Goal: Obtain resource: Download file/media

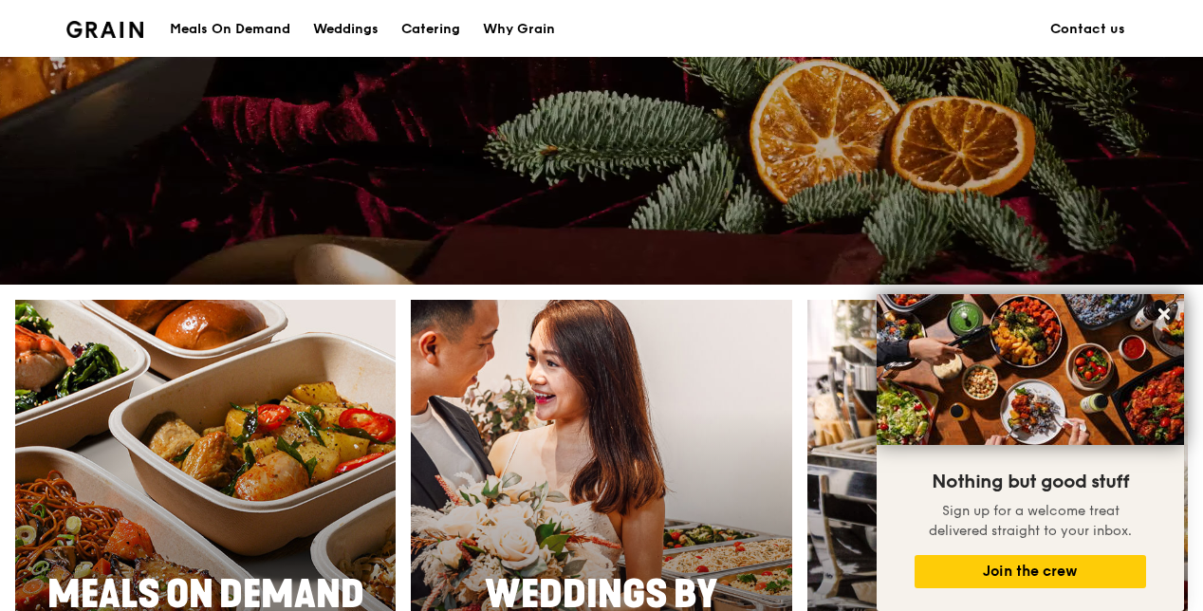
scroll to position [379, 0]
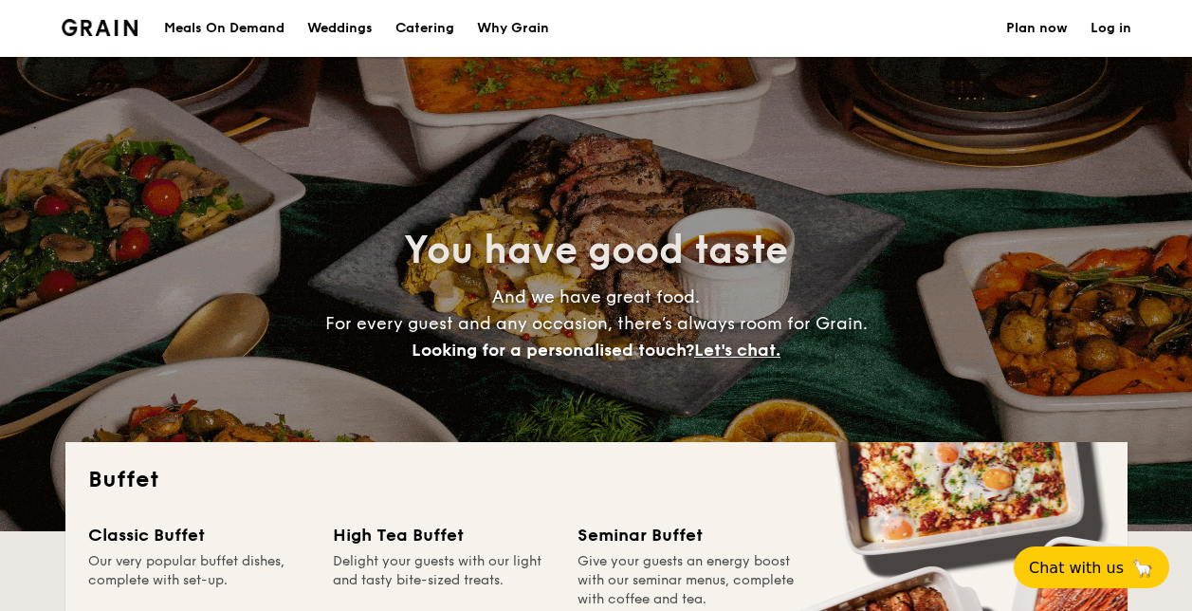
select select
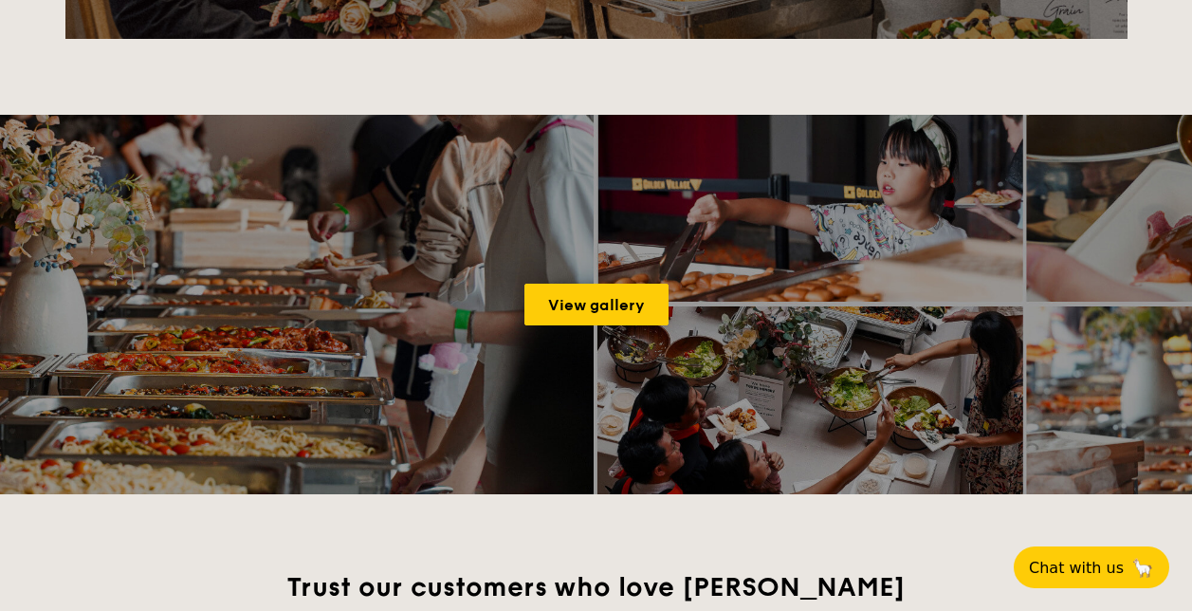
scroll to position [2456, 0]
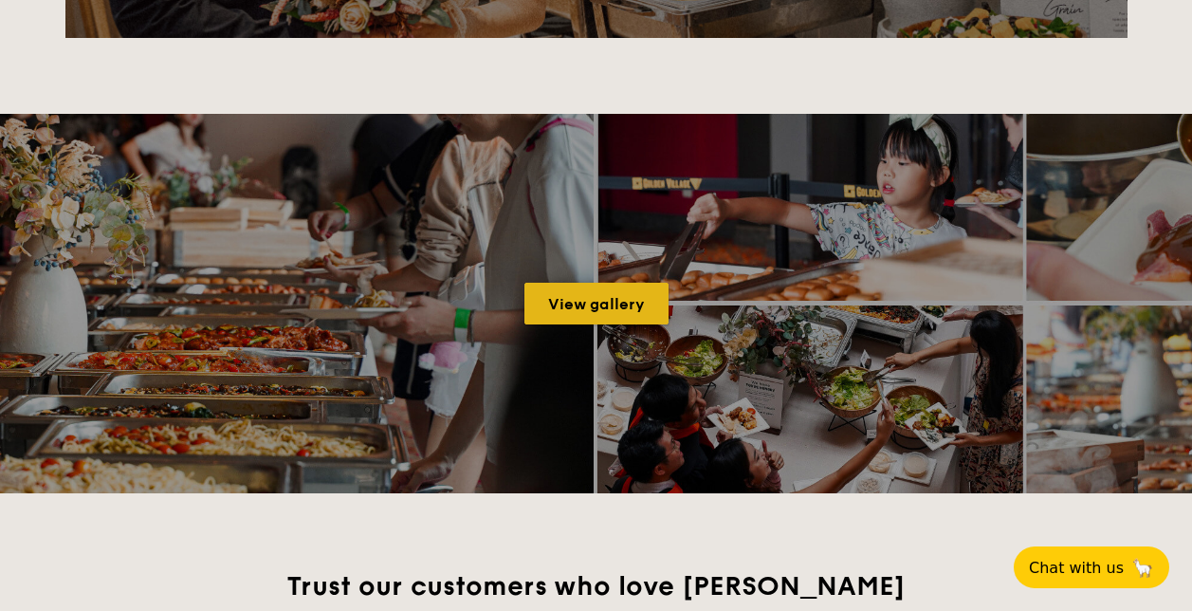
click at [627, 301] on link "View gallery" at bounding box center [596, 304] width 144 height 42
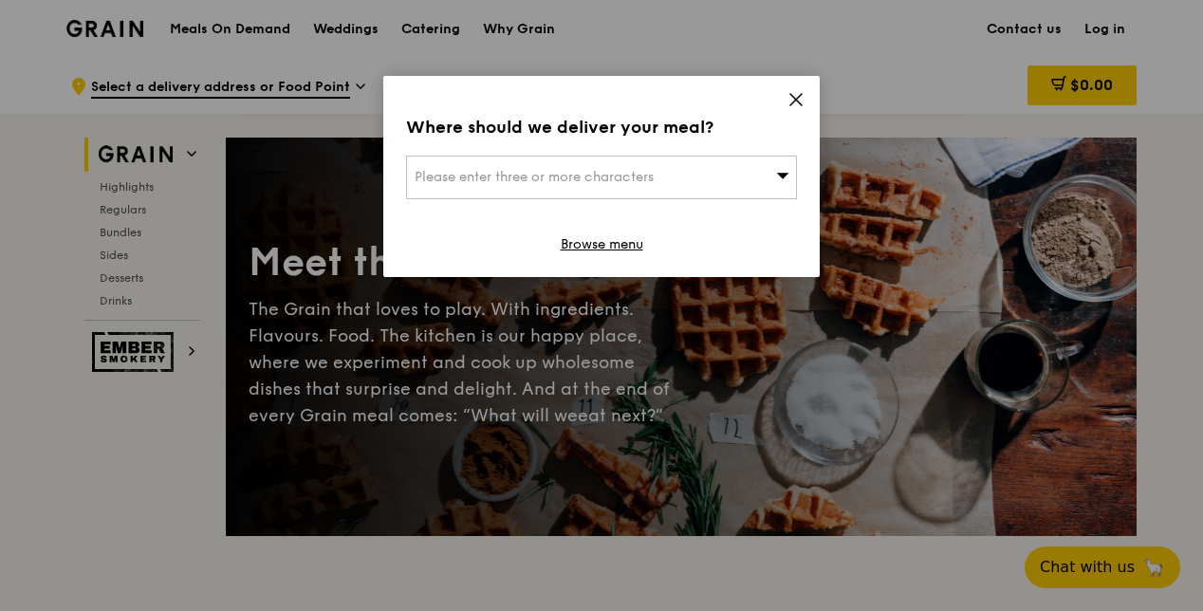
click at [794, 106] on icon at bounding box center [795, 99] width 17 height 17
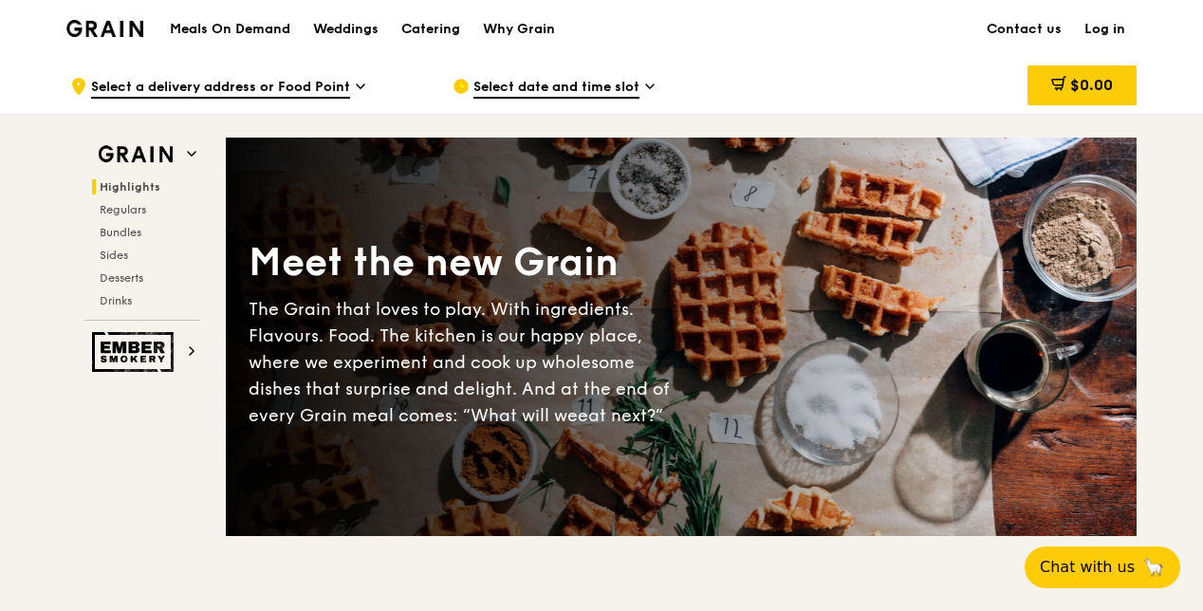
click at [420, 29] on div "Catering" at bounding box center [430, 29] width 59 height 57
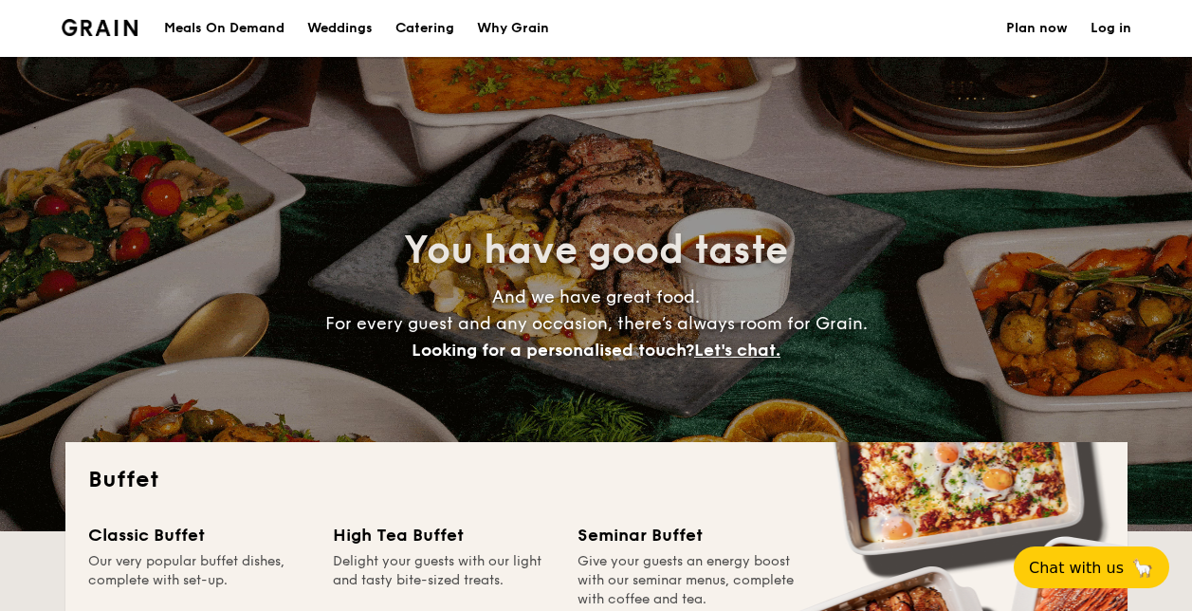
select select
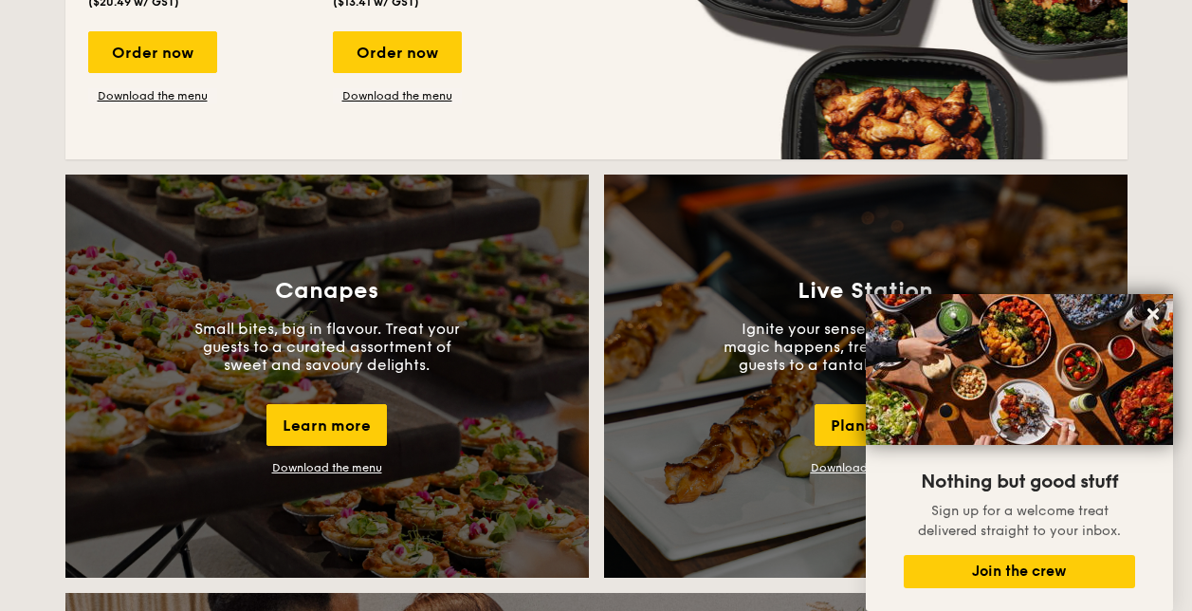
scroll to position [1517, 0]
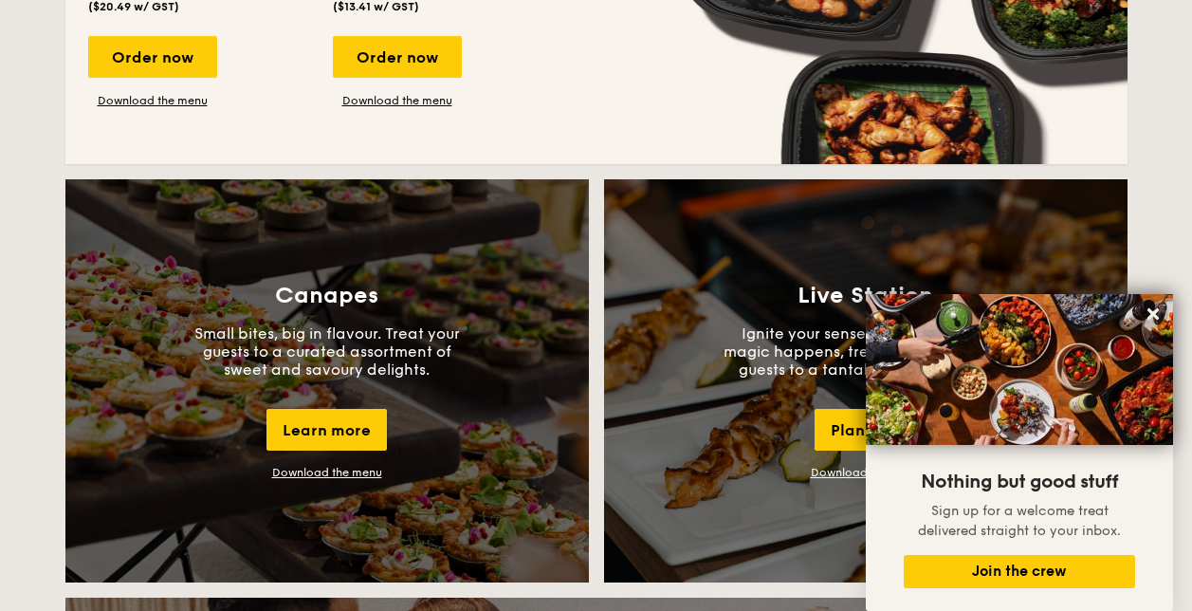
click at [341, 471] on link "Download the menu" at bounding box center [327, 472] width 110 height 13
click at [1155, 314] on icon at bounding box center [1153, 313] width 11 height 11
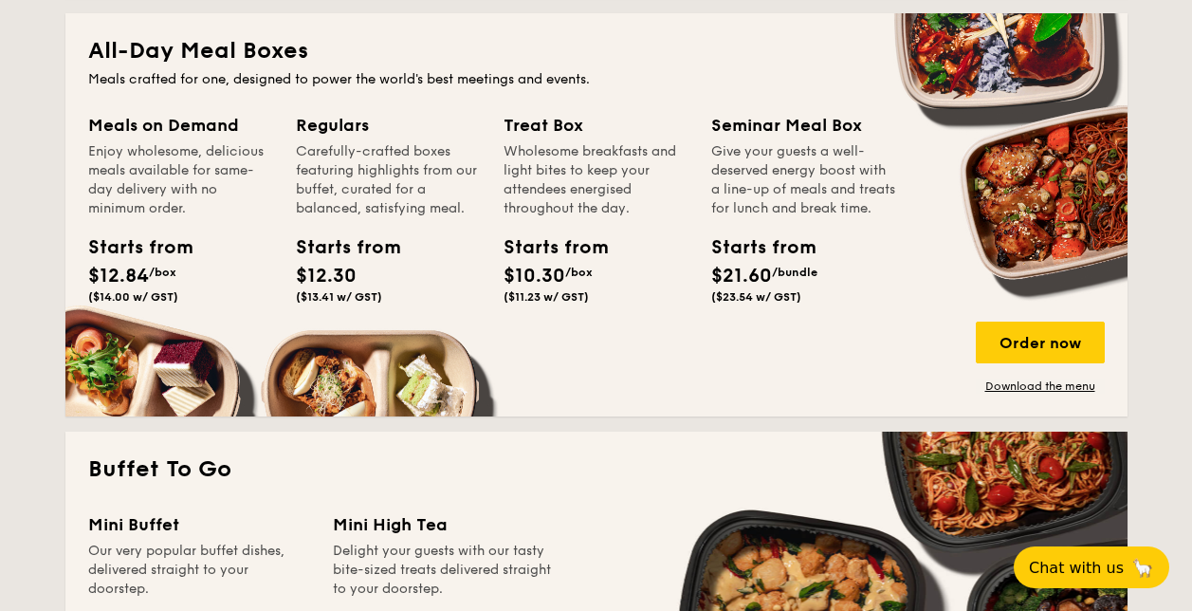
scroll to position [854, 0]
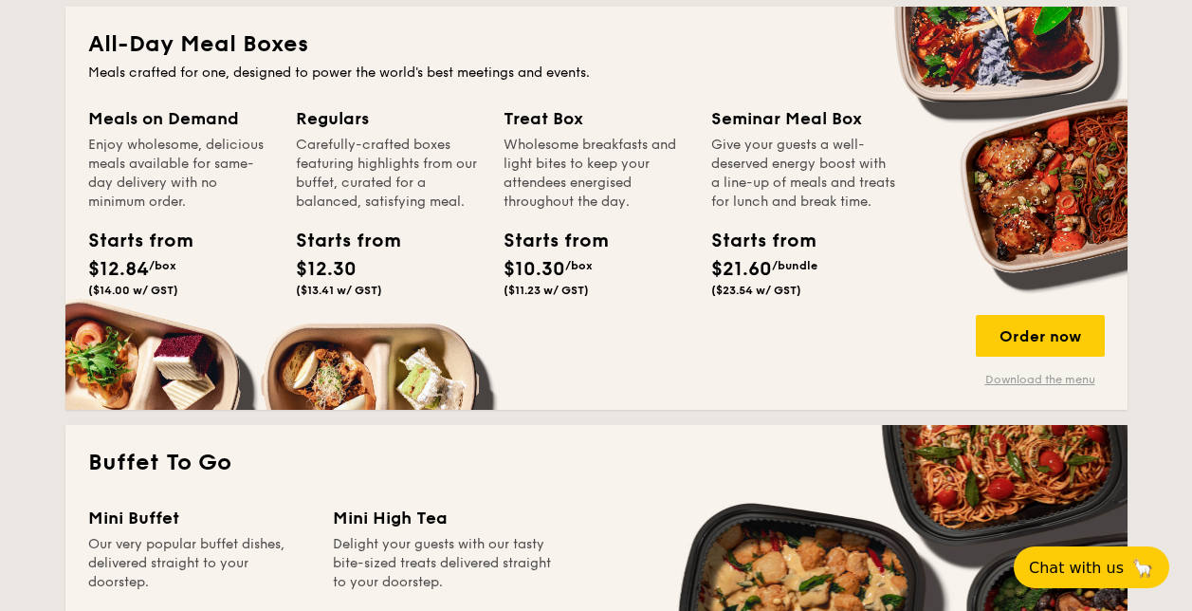
click at [1002, 383] on link "Download the menu" at bounding box center [1040, 379] width 129 height 15
